Goal: Information Seeking & Learning: Learn about a topic

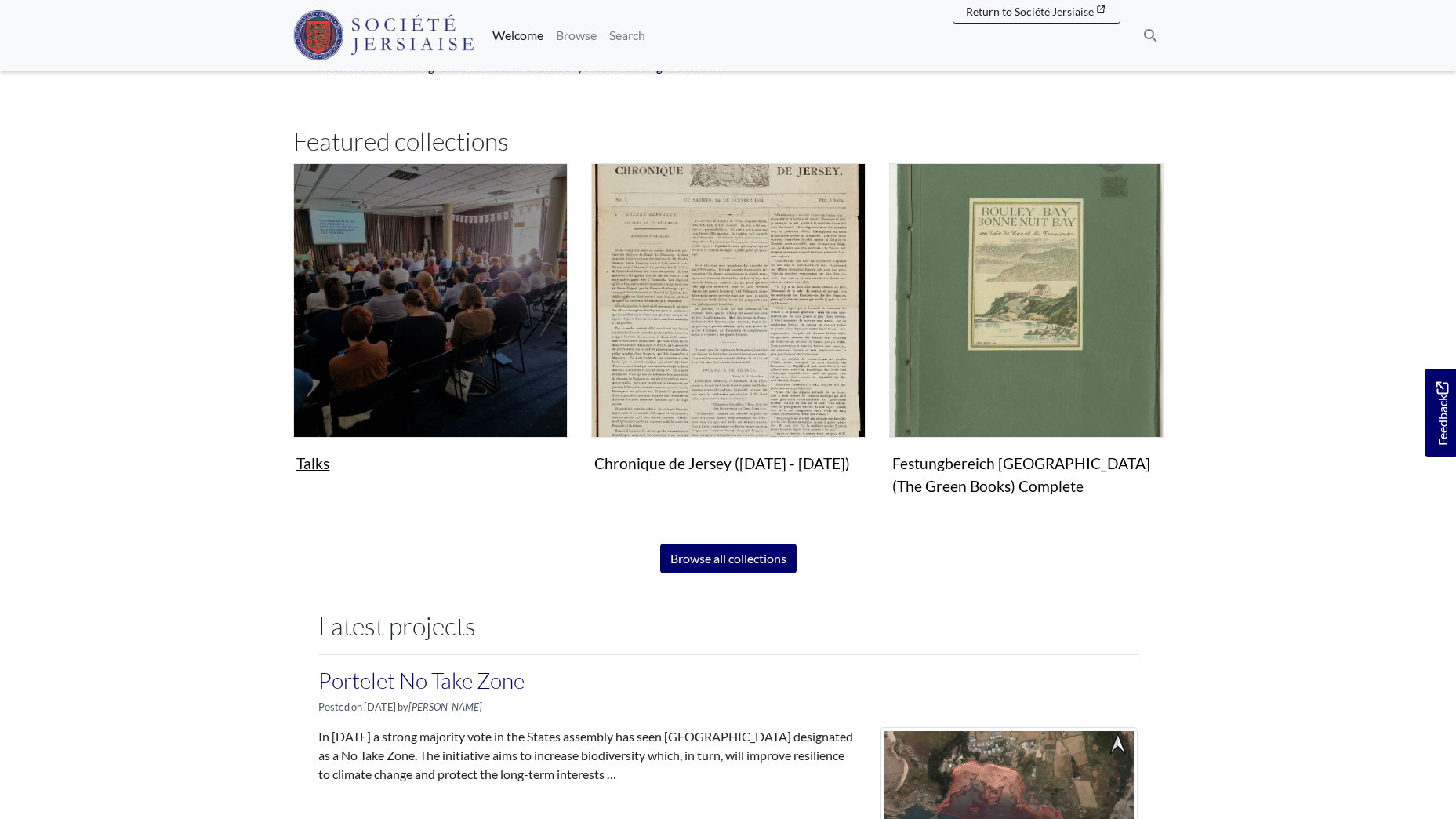
scroll to position [1020, 0]
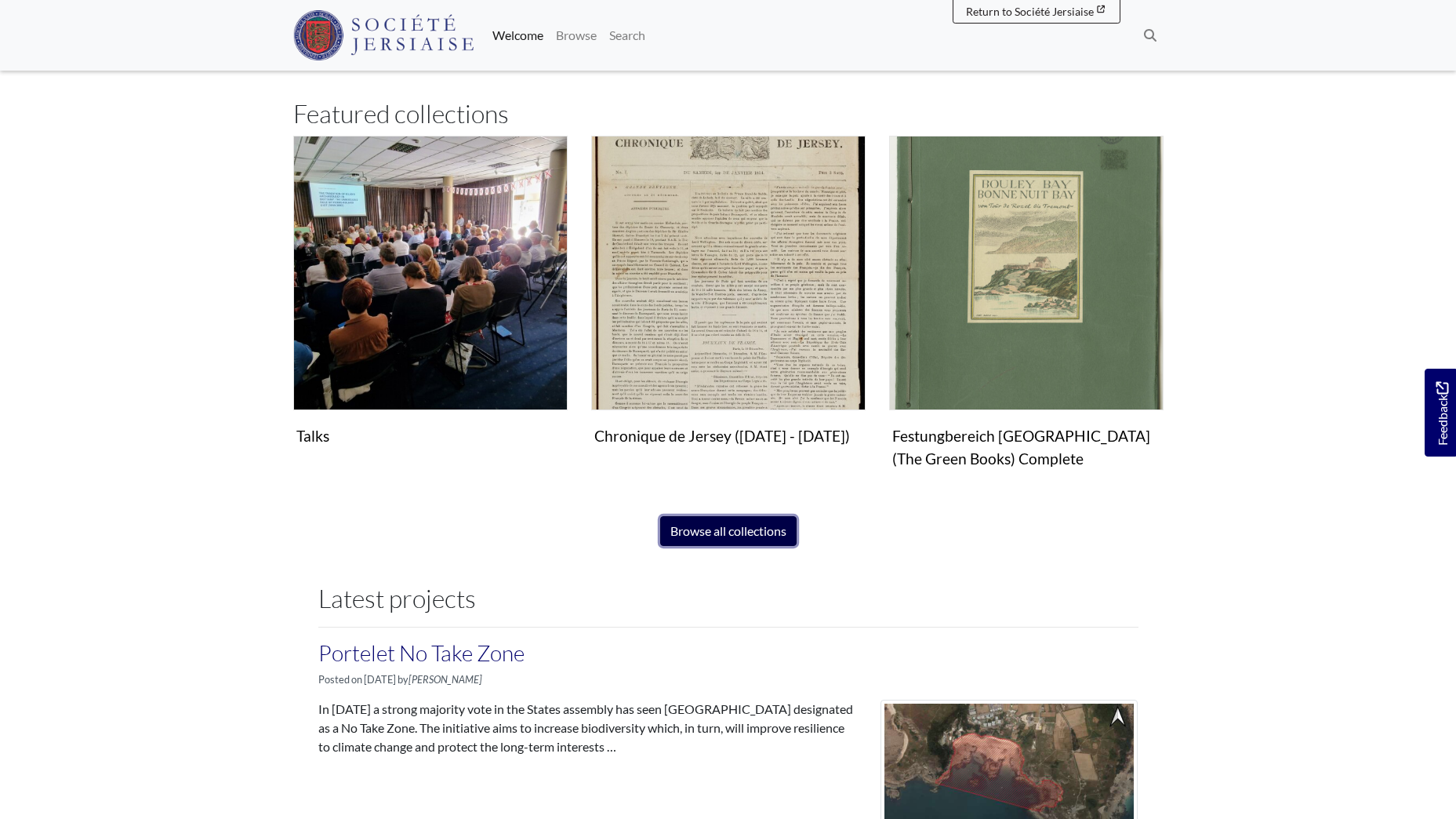
click at [715, 532] on link "Browse all collections" at bounding box center [728, 531] width 136 height 29
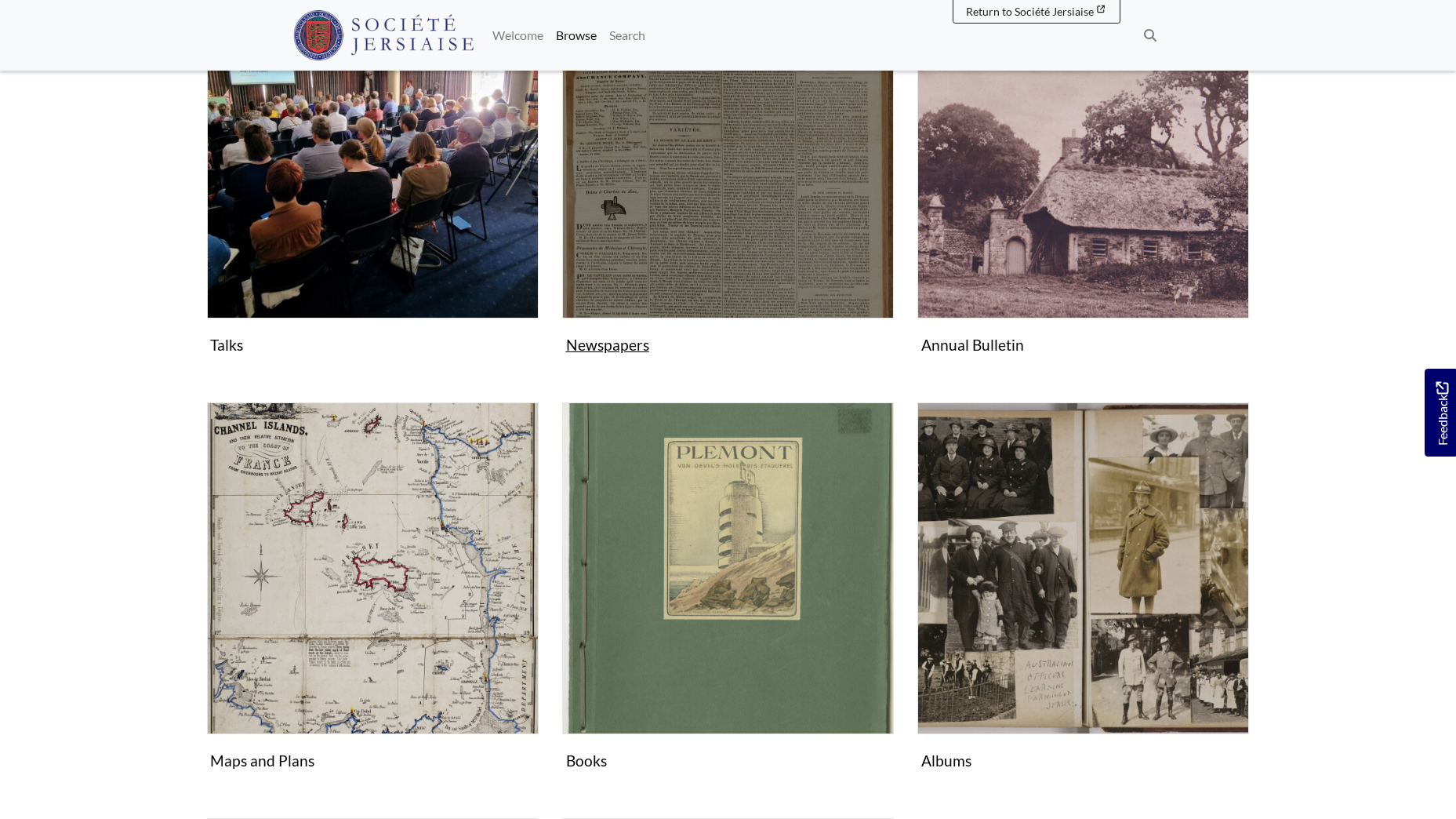
scroll to position [392, 0]
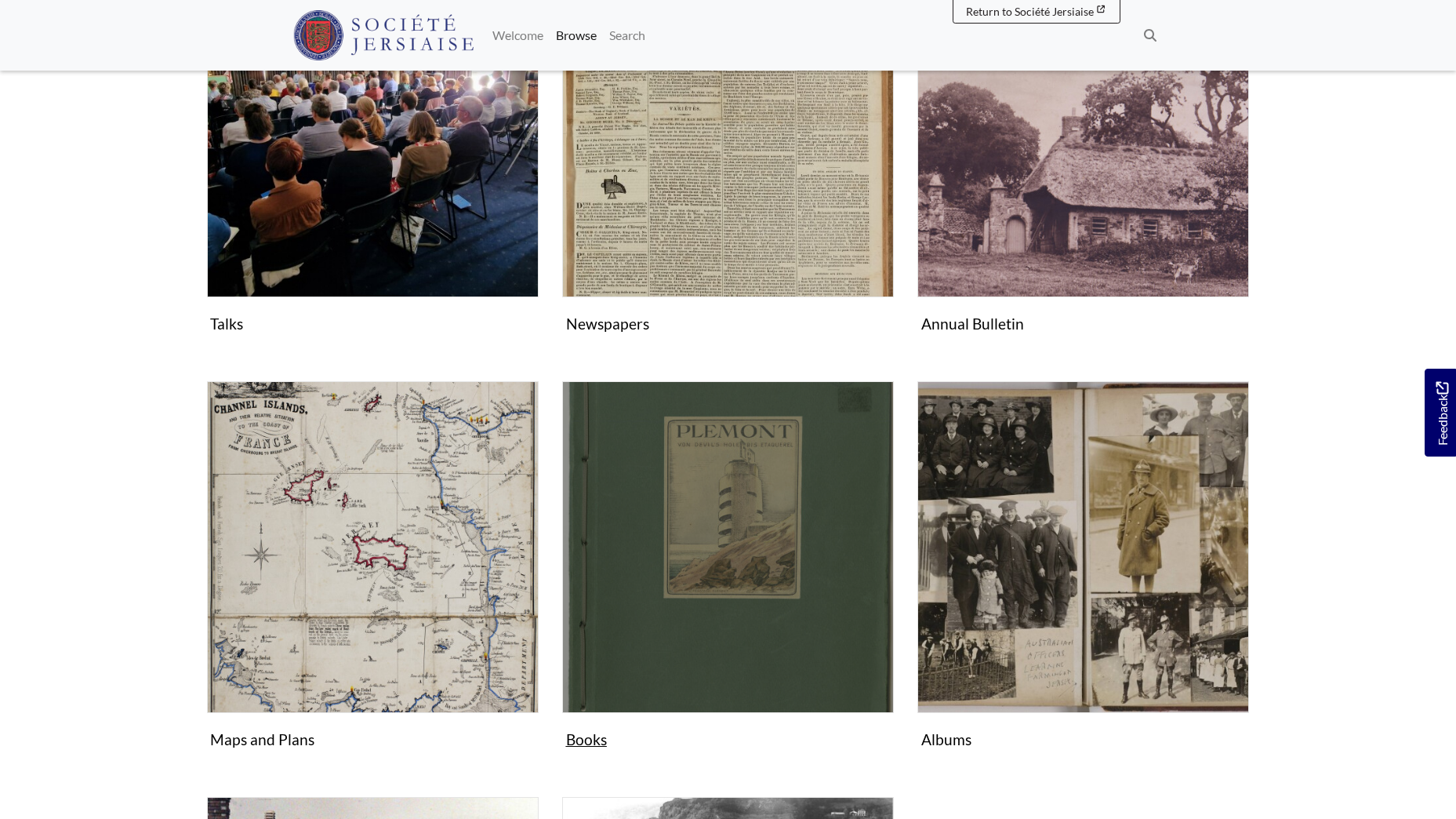
click at [699, 526] on img "Subcollection" at bounding box center [728, 547] width 332 height 332
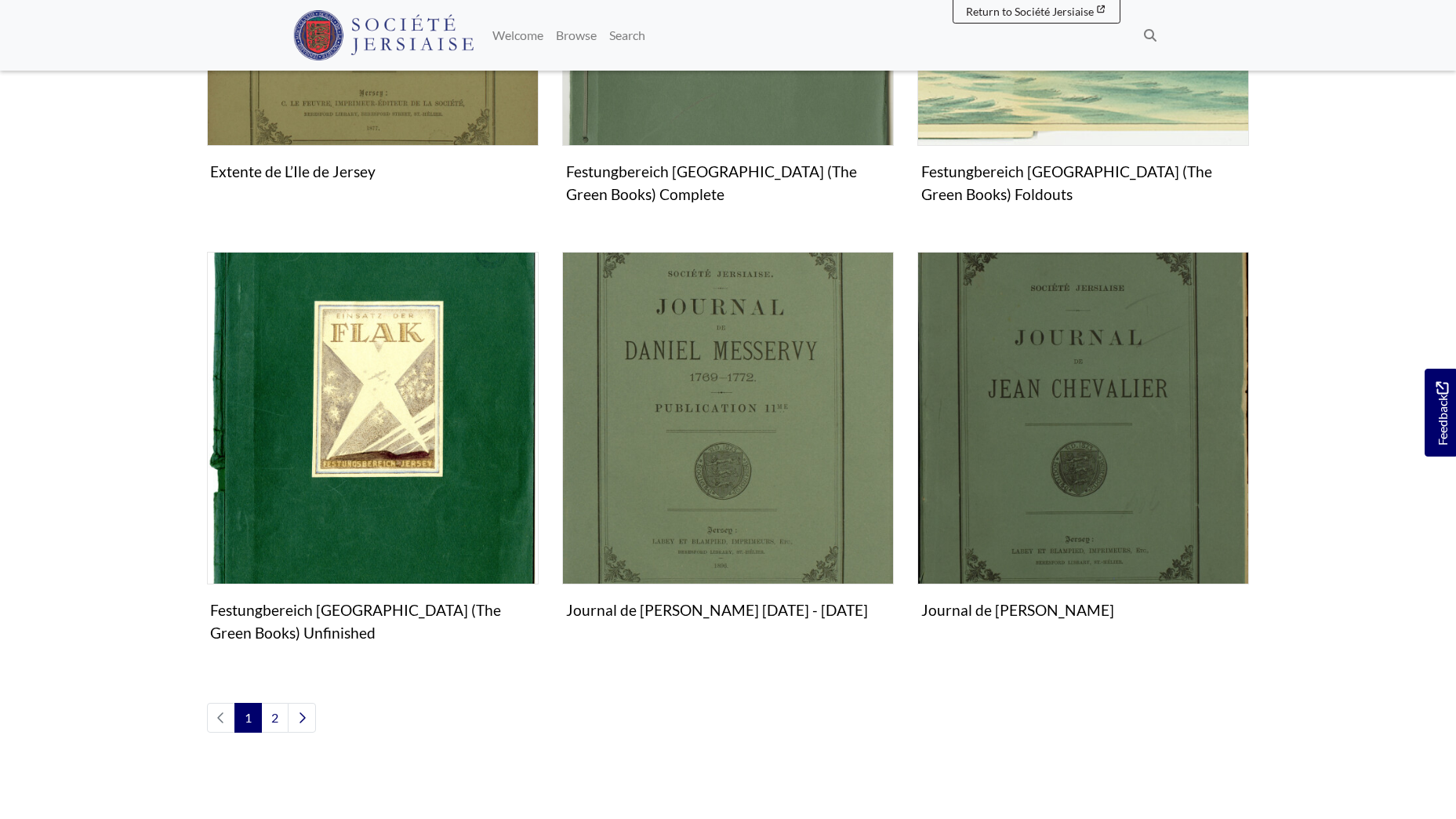
scroll to position [1569, 0]
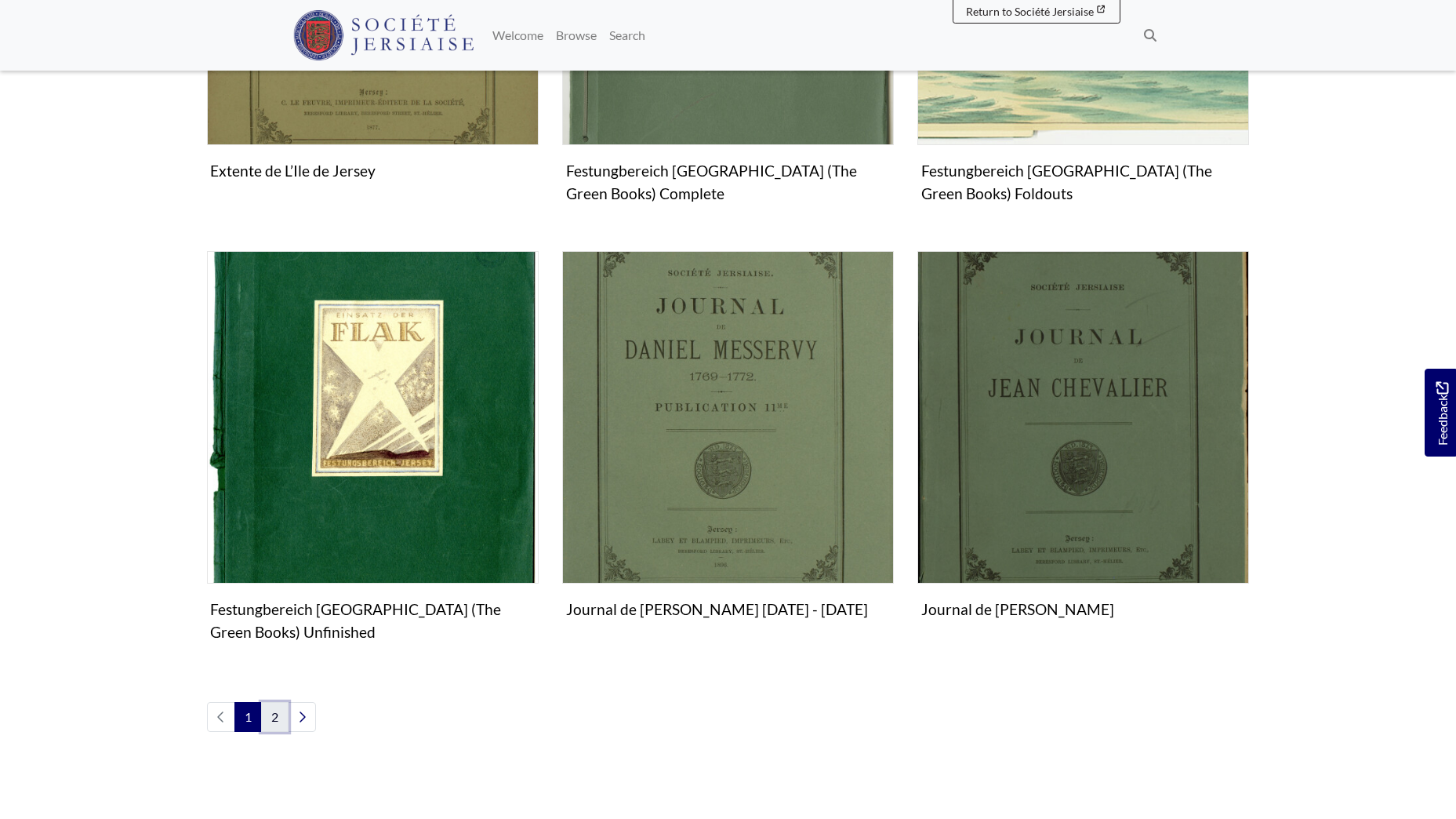
click at [281, 711] on link "2" at bounding box center [275, 717] width 28 height 29
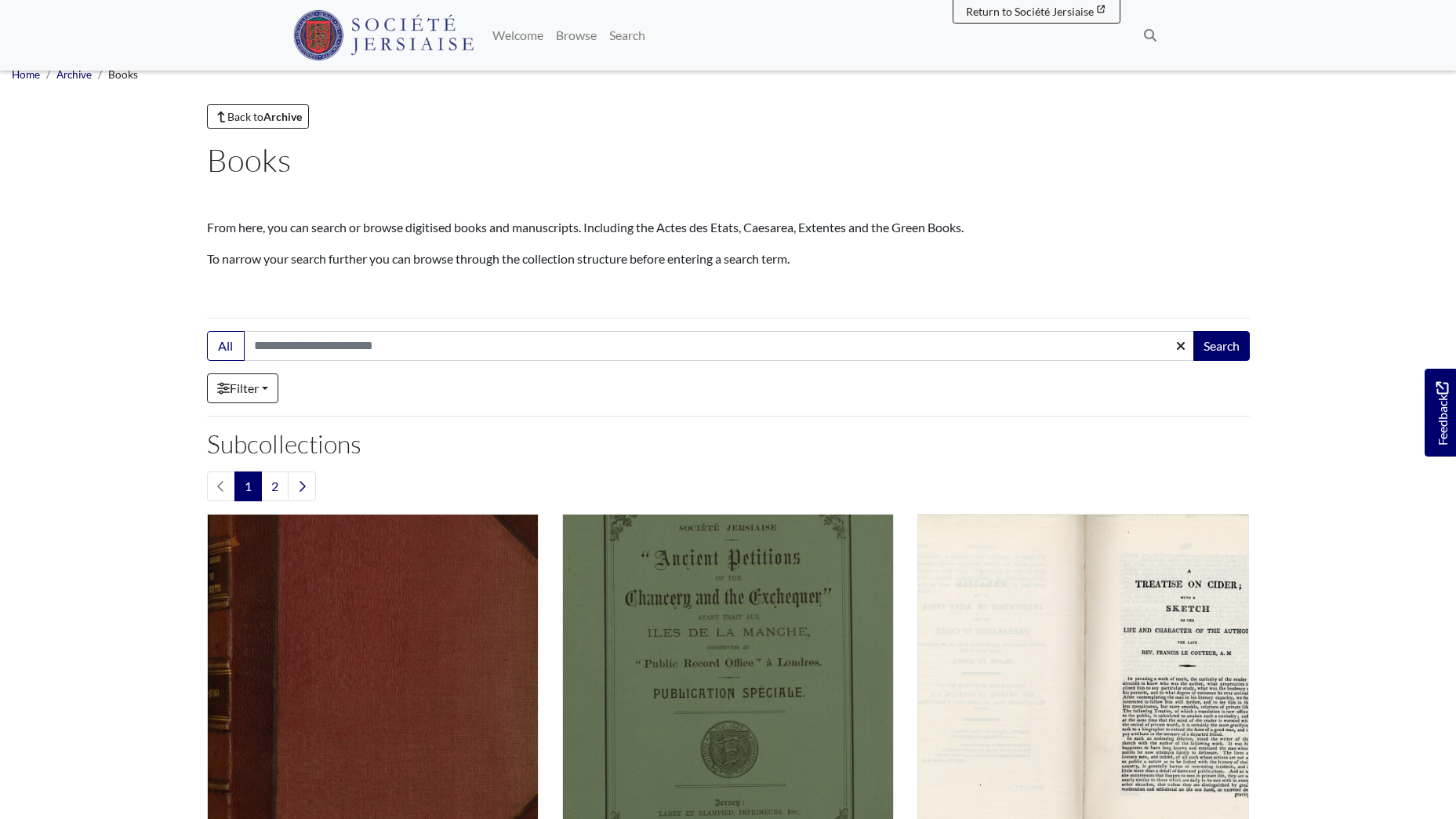
scroll to position [0, 0]
